Goal: Task Accomplishment & Management: Manage account settings

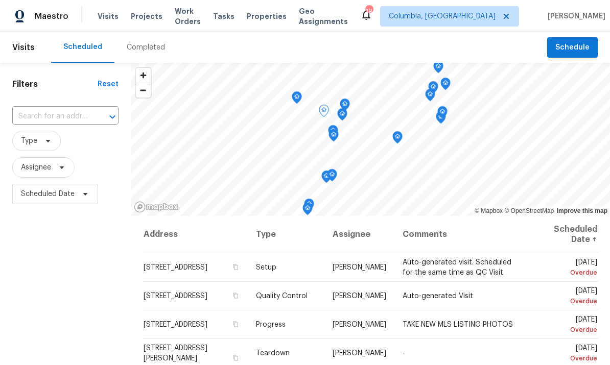
click at [0, 0] on icon at bounding box center [0, 0] width 0 height 0
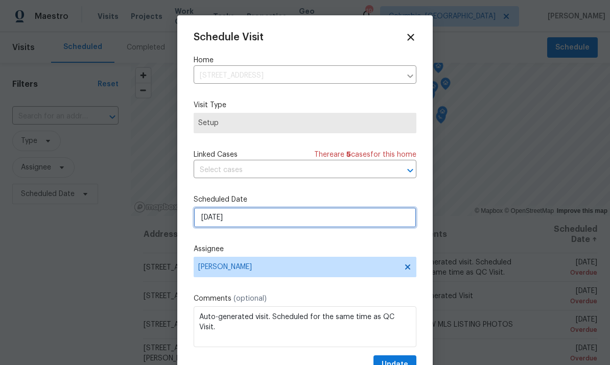
click at [316, 223] on input "[DATE]" at bounding box center [305, 218] width 223 height 20
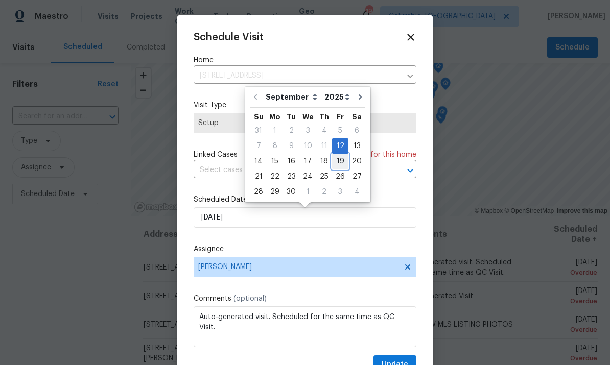
click at [342, 157] on div "19" at bounding box center [340, 161] width 16 height 14
type input "[DATE]"
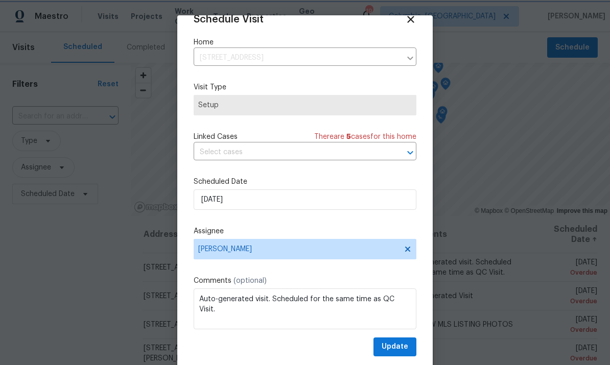
scroll to position [20, 0]
click at [410, 344] on button "Update" at bounding box center [395, 347] width 43 height 19
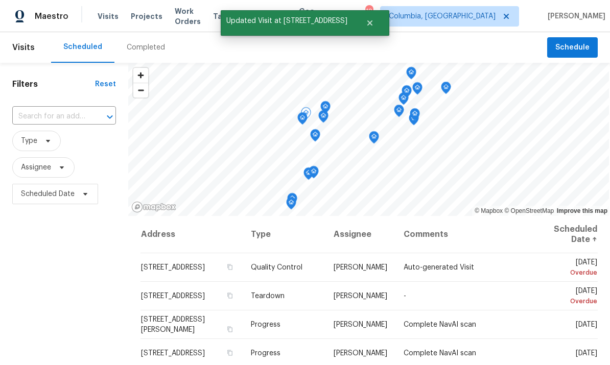
click at [0, 0] on icon at bounding box center [0, 0] width 0 height 0
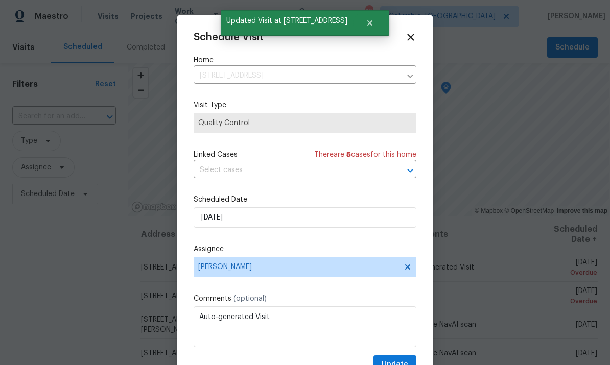
click at [375, 171] on input "text" at bounding box center [291, 171] width 194 height 16
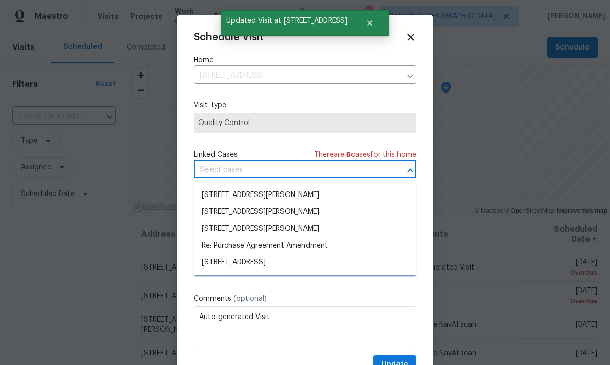
click at [280, 146] on div "Schedule Visit Home [STREET_ADDRESS] ​ Visit Type Quality Control Linked Cases …" at bounding box center [305, 203] width 223 height 343
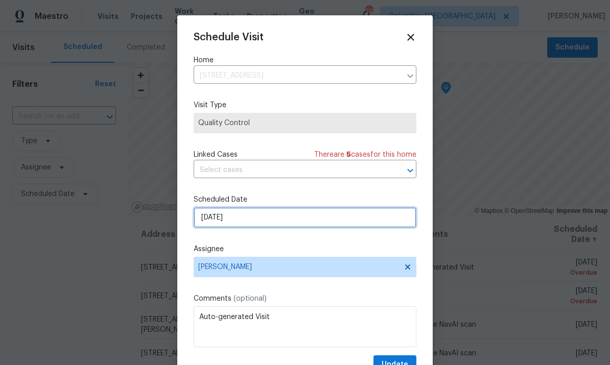
click at [344, 221] on input "[DATE]" at bounding box center [305, 218] width 223 height 20
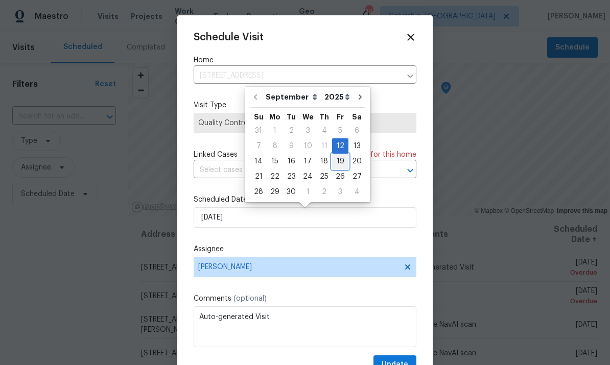
click at [340, 157] on div "19" at bounding box center [340, 161] width 16 height 14
type input "[DATE]"
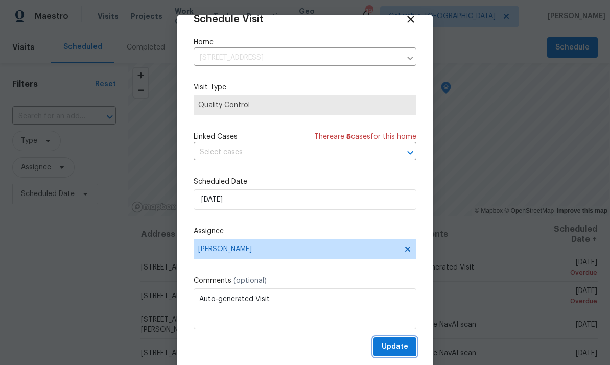
click at [401, 344] on span "Update" at bounding box center [395, 347] width 27 height 13
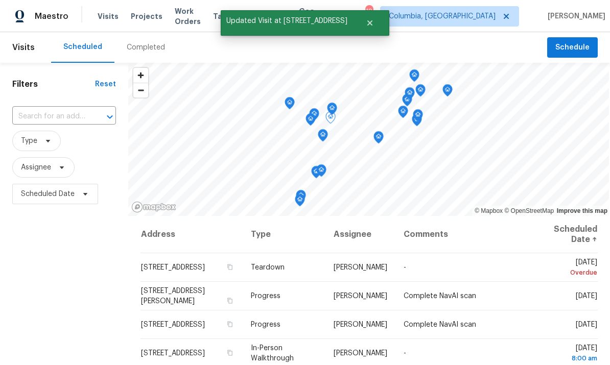
click at [0, 0] on icon at bounding box center [0, 0] width 0 height 0
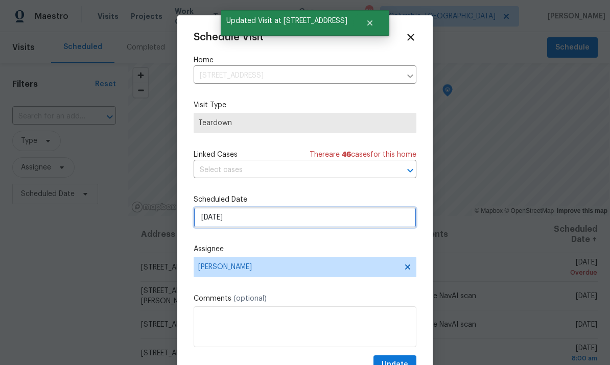
click at [314, 227] on input "[DATE]" at bounding box center [305, 218] width 223 height 20
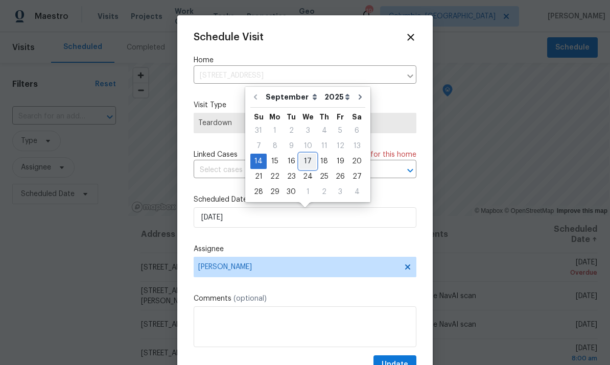
click at [309, 157] on div "17" at bounding box center [308, 161] width 17 height 14
type input "[DATE]"
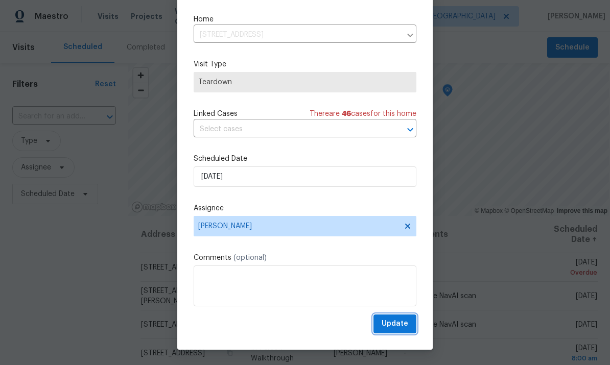
click at [406, 323] on span "Update" at bounding box center [395, 324] width 27 height 13
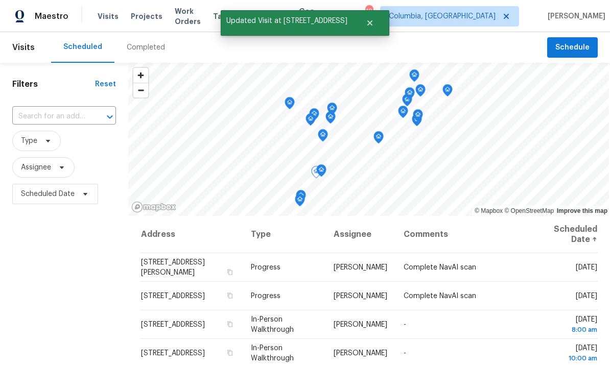
click at [0, 0] on icon at bounding box center [0, 0] width 0 height 0
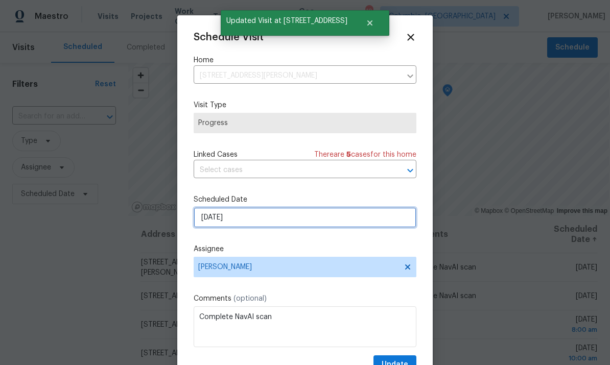
click at [324, 224] on input "[DATE]" at bounding box center [305, 218] width 223 height 20
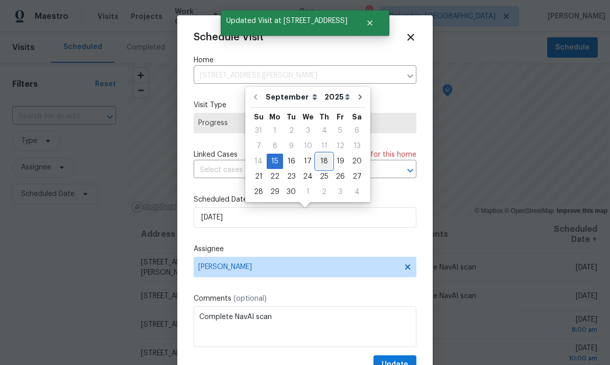
click at [316, 158] on div "18" at bounding box center [324, 161] width 16 height 14
type input "[DATE]"
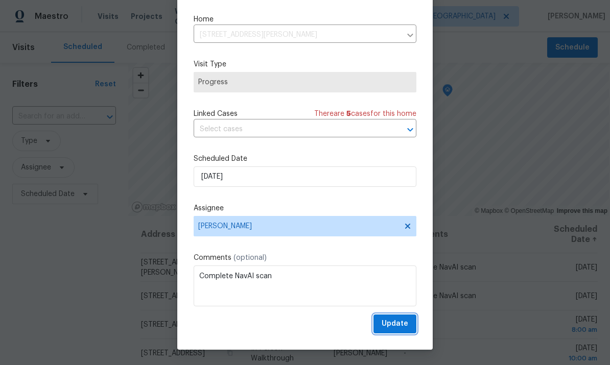
click at [403, 321] on span "Update" at bounding box center [395, 324] width 27 height 13
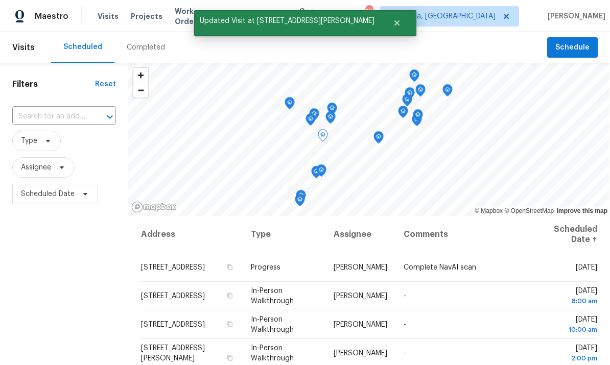
click at [0, 0] on span at bounding box center [0, 0] width 0 height 0
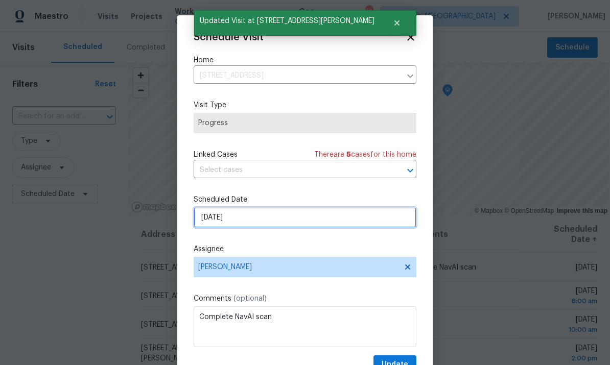
click at [326, 224] on input "[DATE]" at bounding box center [305, 218] width 223 height 20
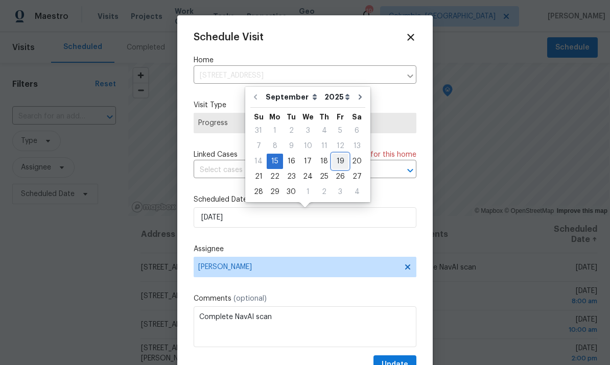
click at [332, 161] on div "19" at bounding box center [340, 161] width 16 height 14
type input "[DATE]"
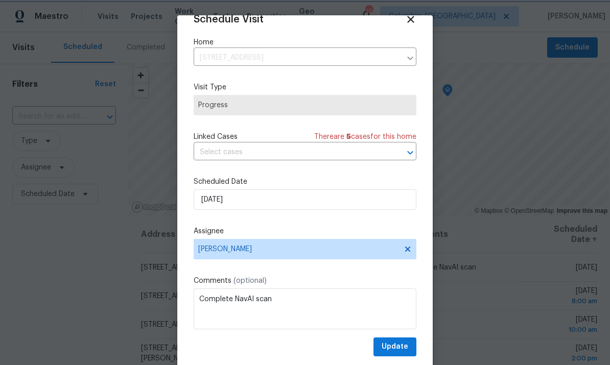
scroll to position [20, 0]
click at [406, 345] on span "Update" at bounding box center [395, 347] width 27 height 13
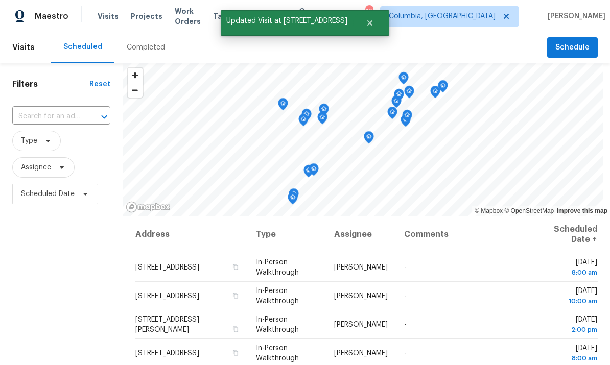
scroll to position [0, 0]
click at [62, 247] on div "Filters Reset ​ Type Assignee Scheduled Date" at bounding box center [61, 286] width 123 height 446
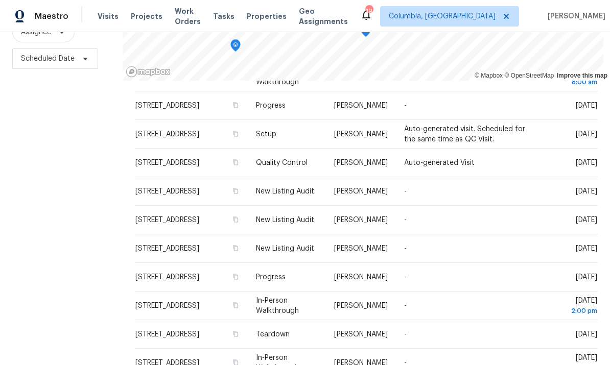
scroll to position [38, 0]
